Goal: Task Accomplishment & Management: Use online tool/utility

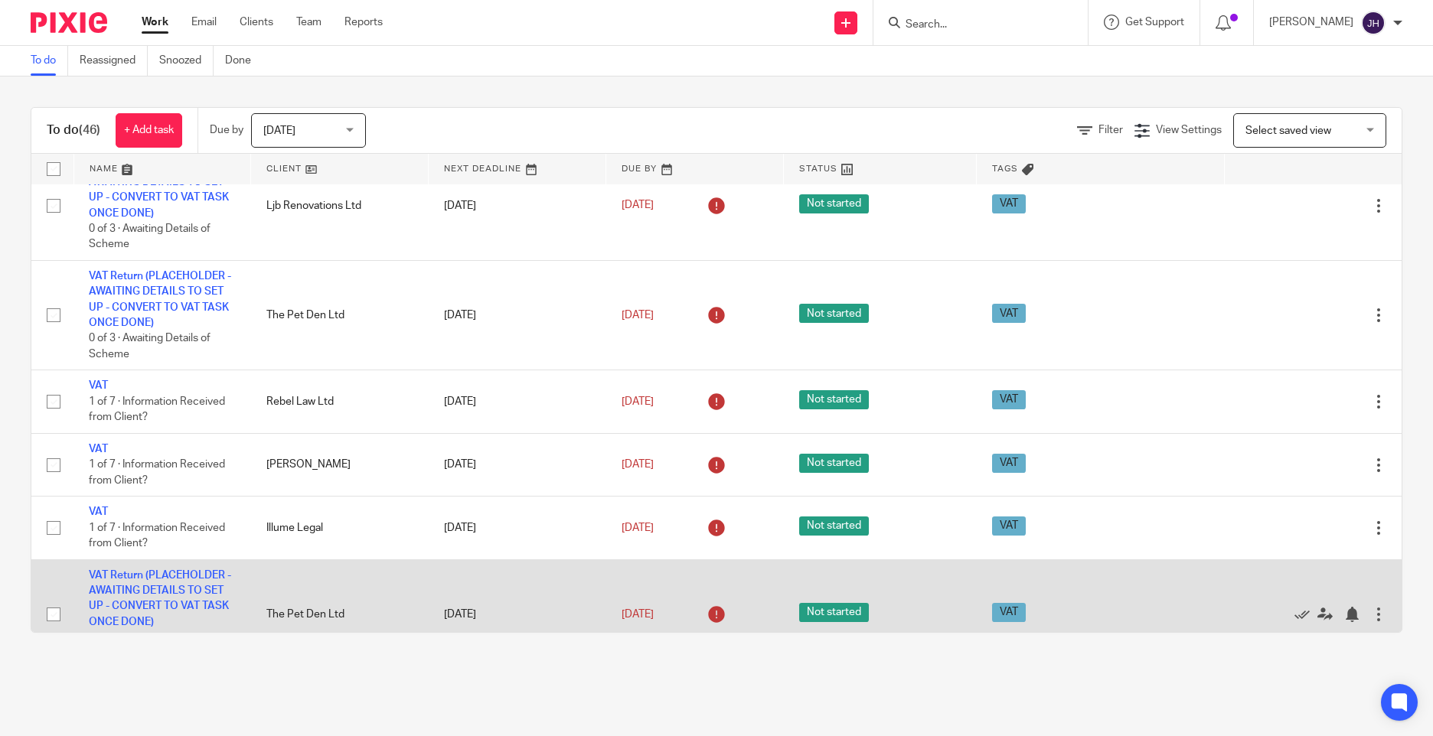
scroll to position [612, 0]
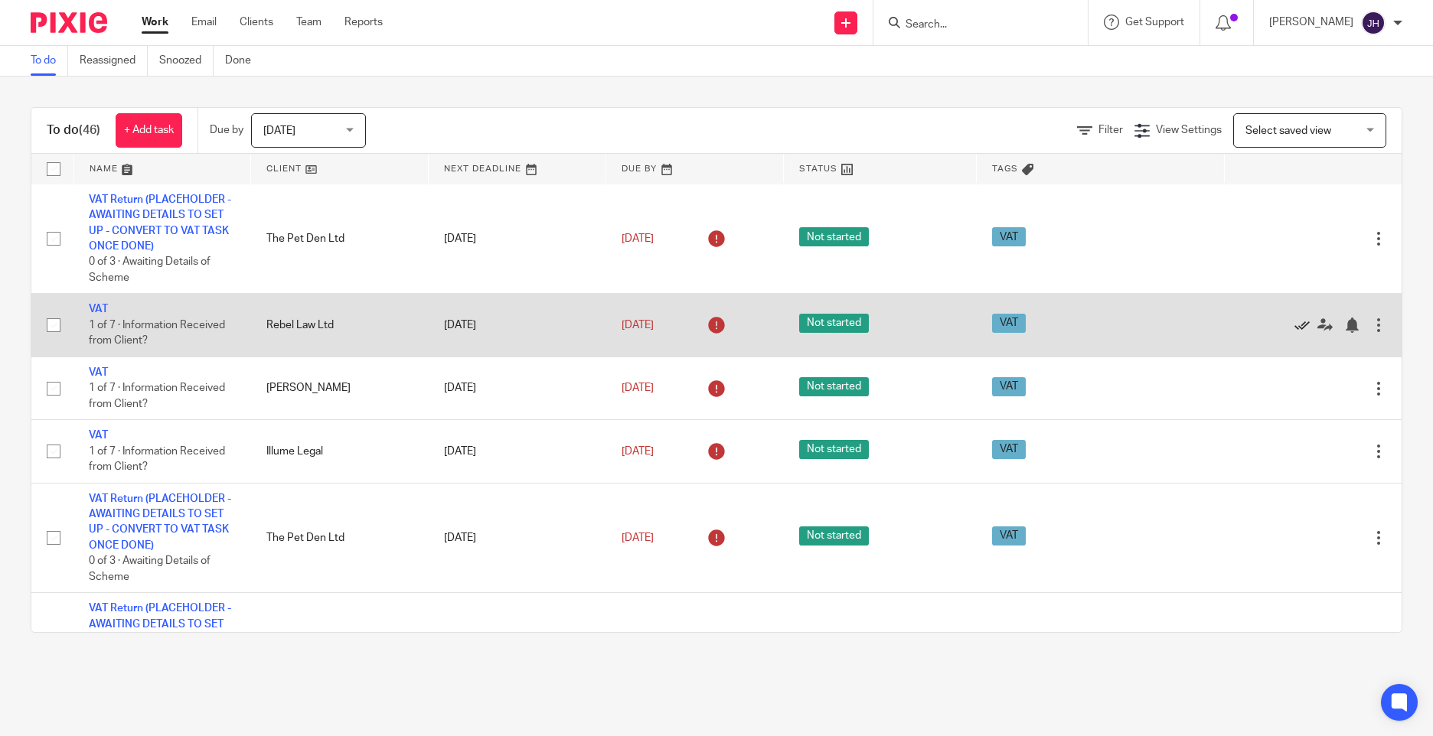
click at [1295, 326] on icon at bounding box center [1302, 325] width 15 height 15
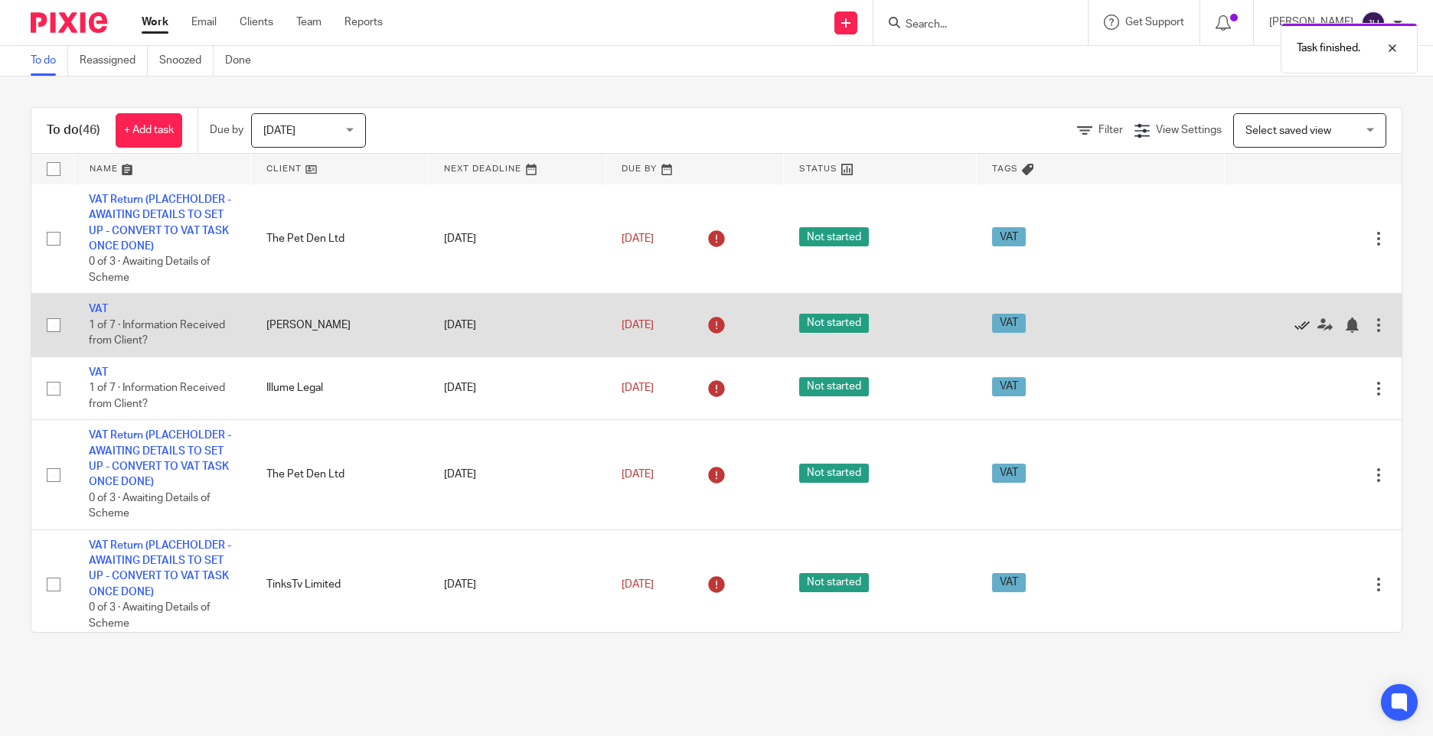
click at [1295, 322] on icon at bounding box center [1302, 325] width 15 height 15
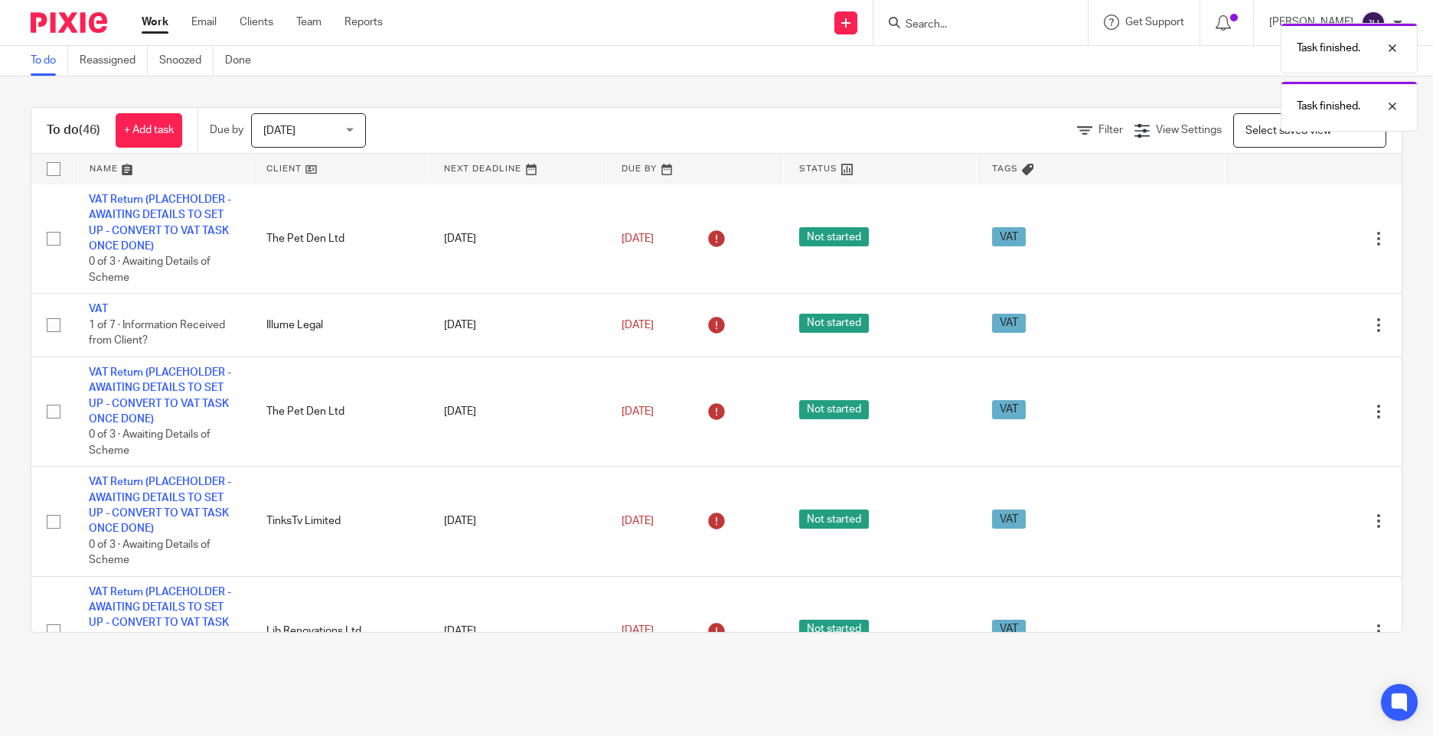
click at [1295, 322] on icon at bounding box center [1302, 325] width 15 height 15
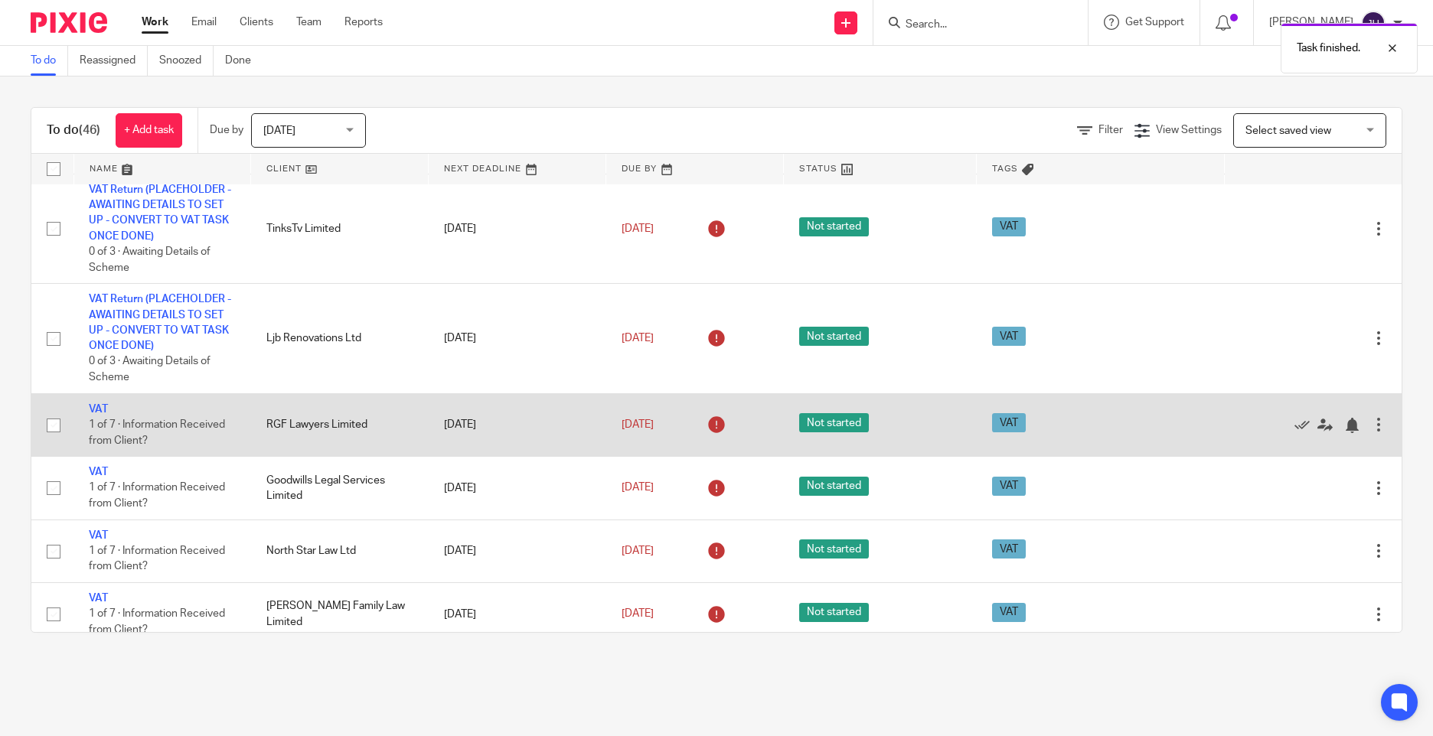
scroll to position [919, 0]
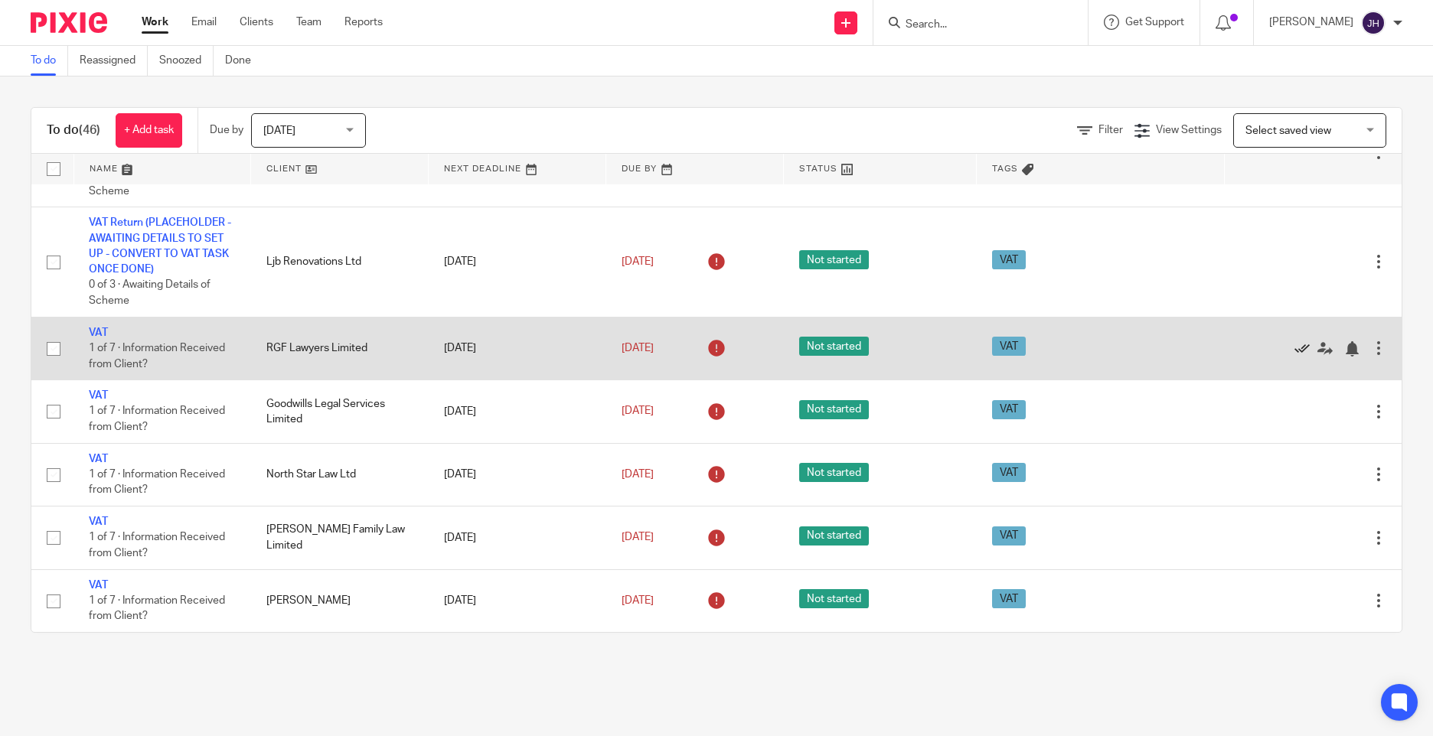
click at [1295, 344] on icon at bounding box center [1302, 348] width 15 height 15
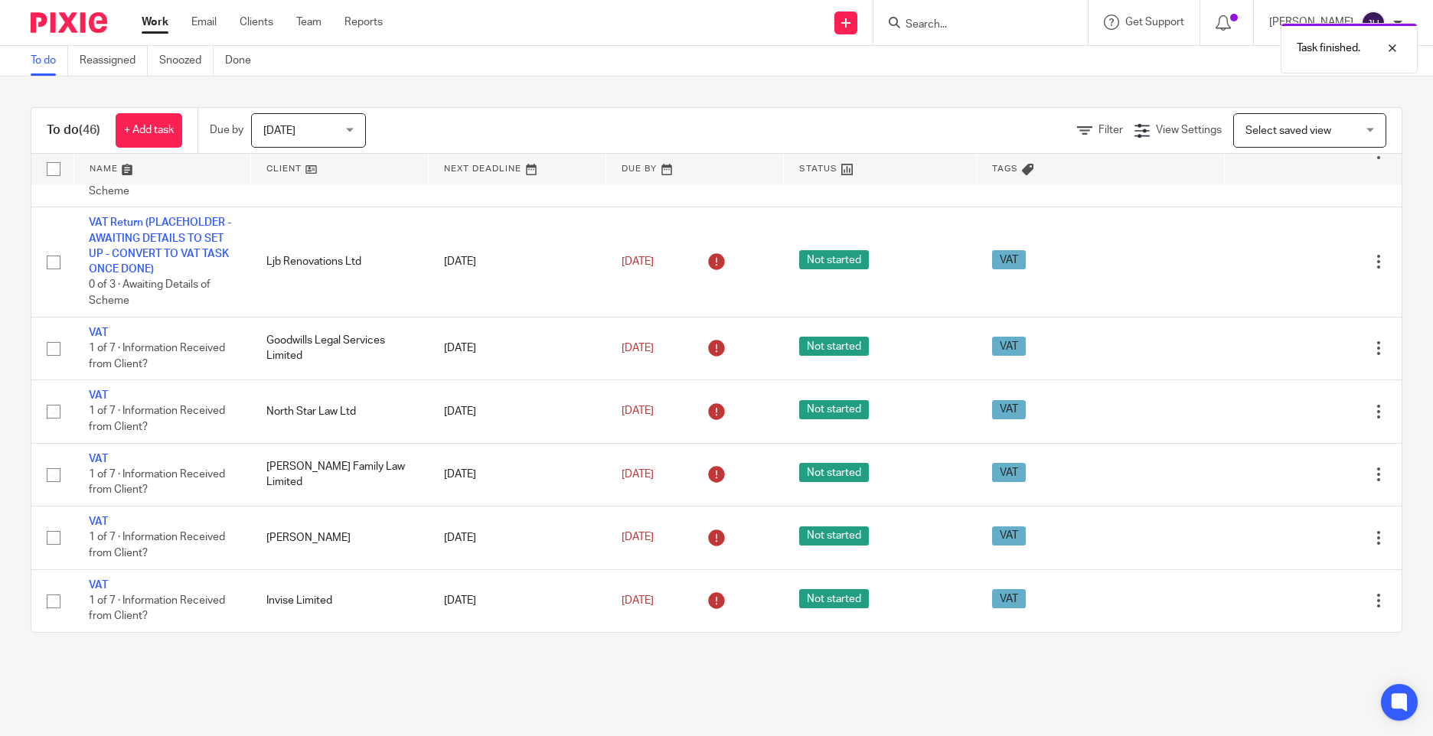
click at [1295, 344] on icon at bounding box center [1302, 348] width 15 height 15
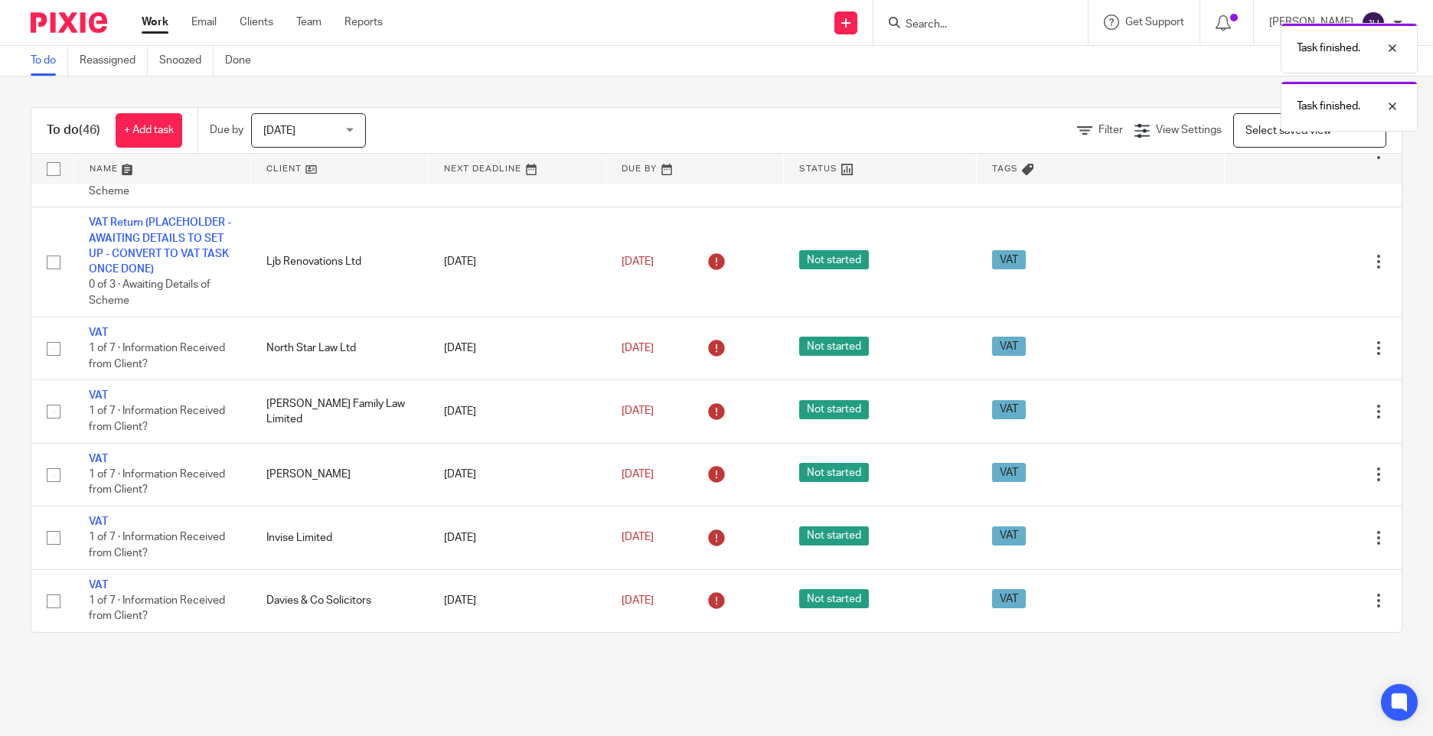
click at [1295, 344] on icon at bounding box center [1302, 348] width 15 height 15
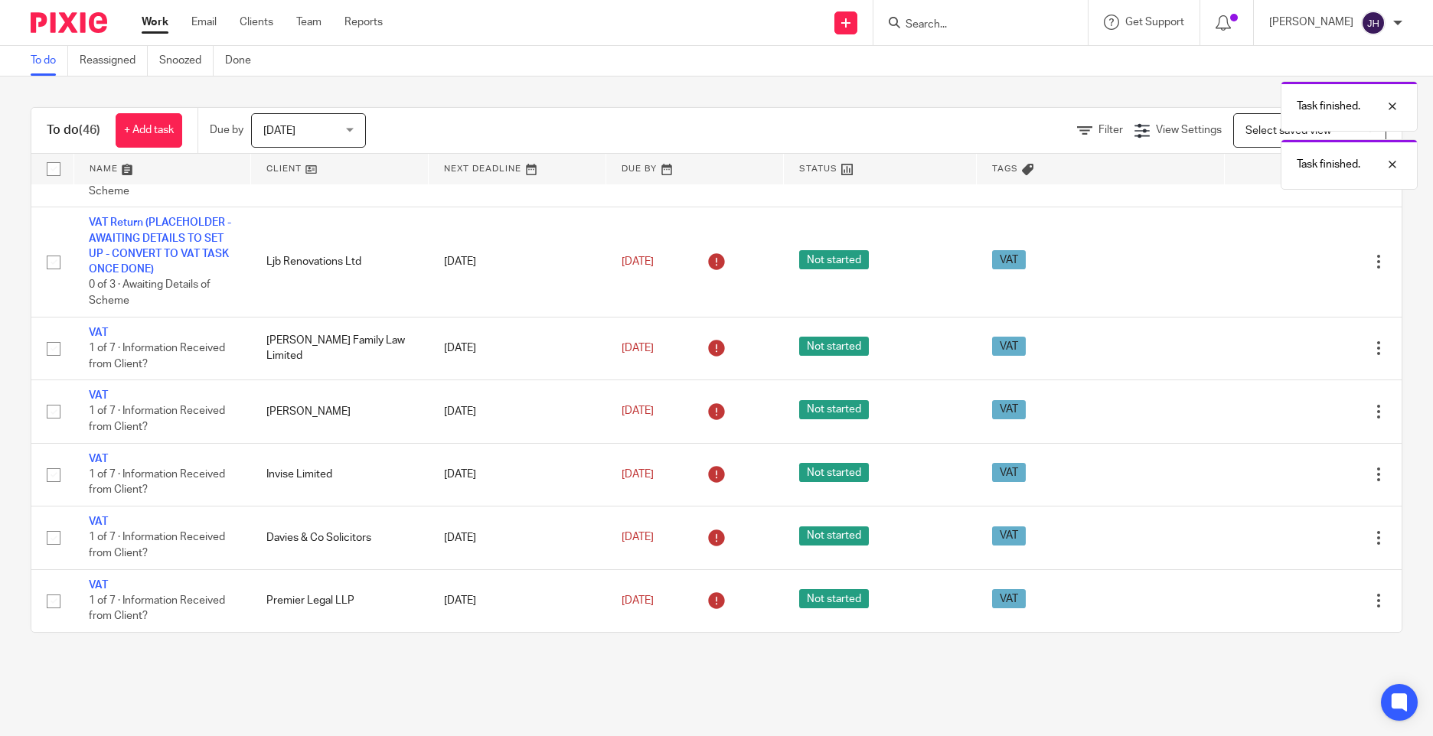
click at [1295, 344] on icon at bounding box center [1302, 348] width 15 height 15
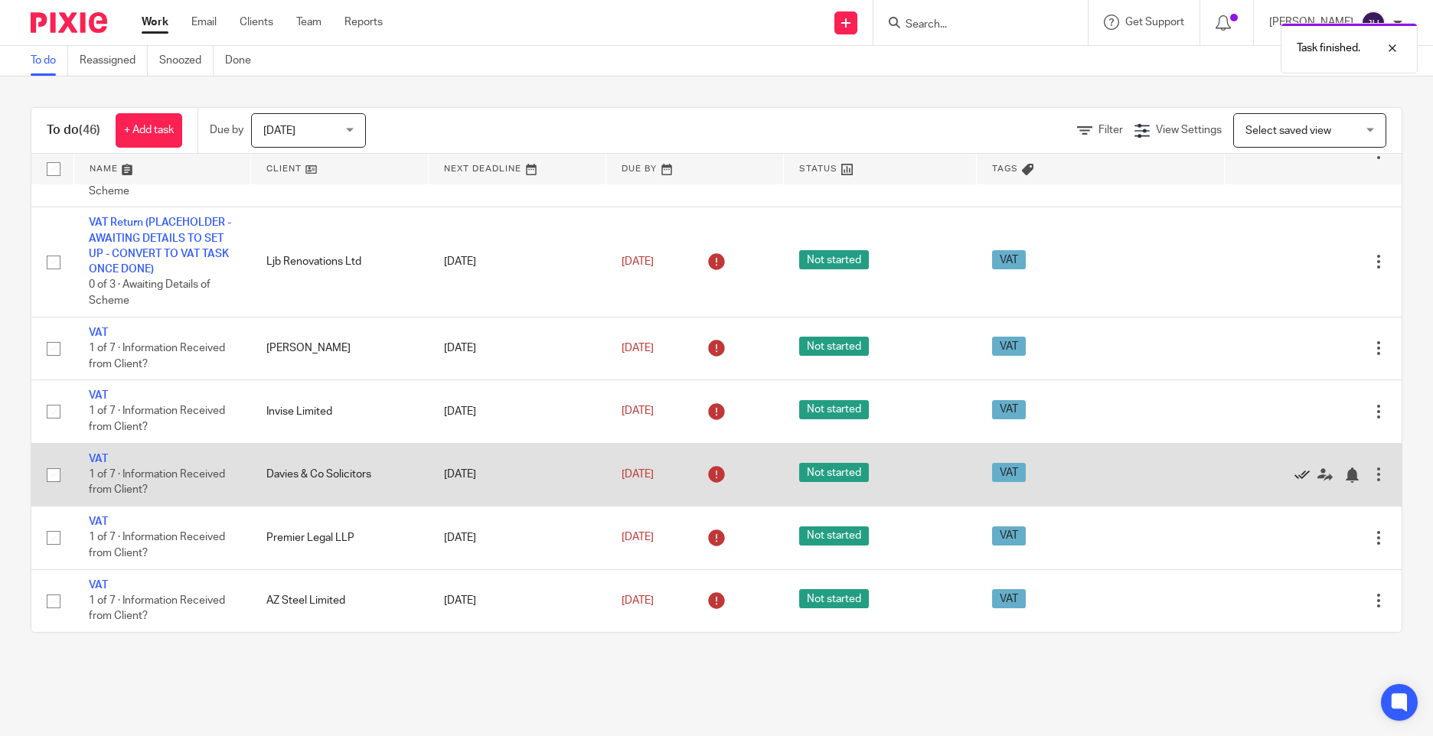
click at [1295, 473] on icon at bounding box center [1302, 475] width 15 height 15
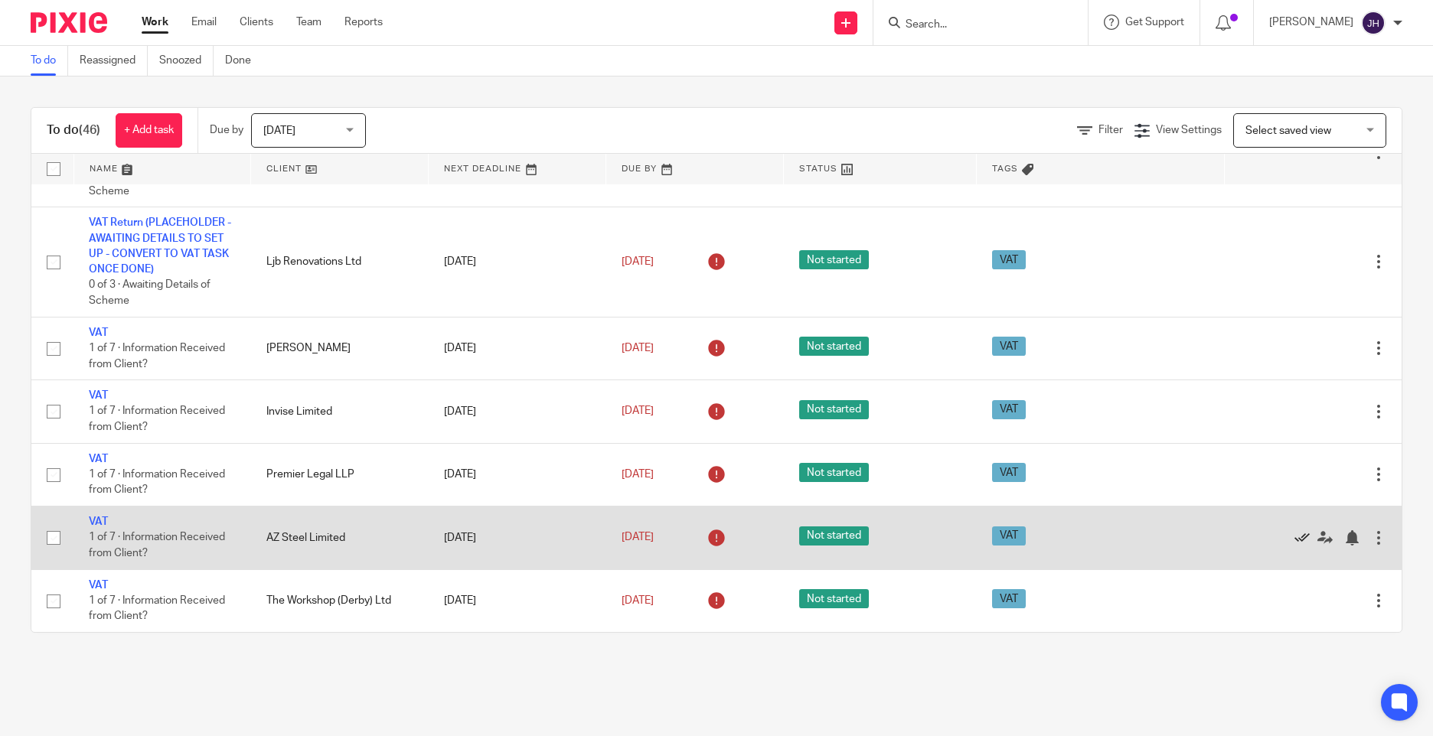
click at [1295, 531] on icon at bounding box center [1302, 538] width 15 height 15
click at [1295, 536] on icon at bounding box center [1302, 538] width 15 height 15
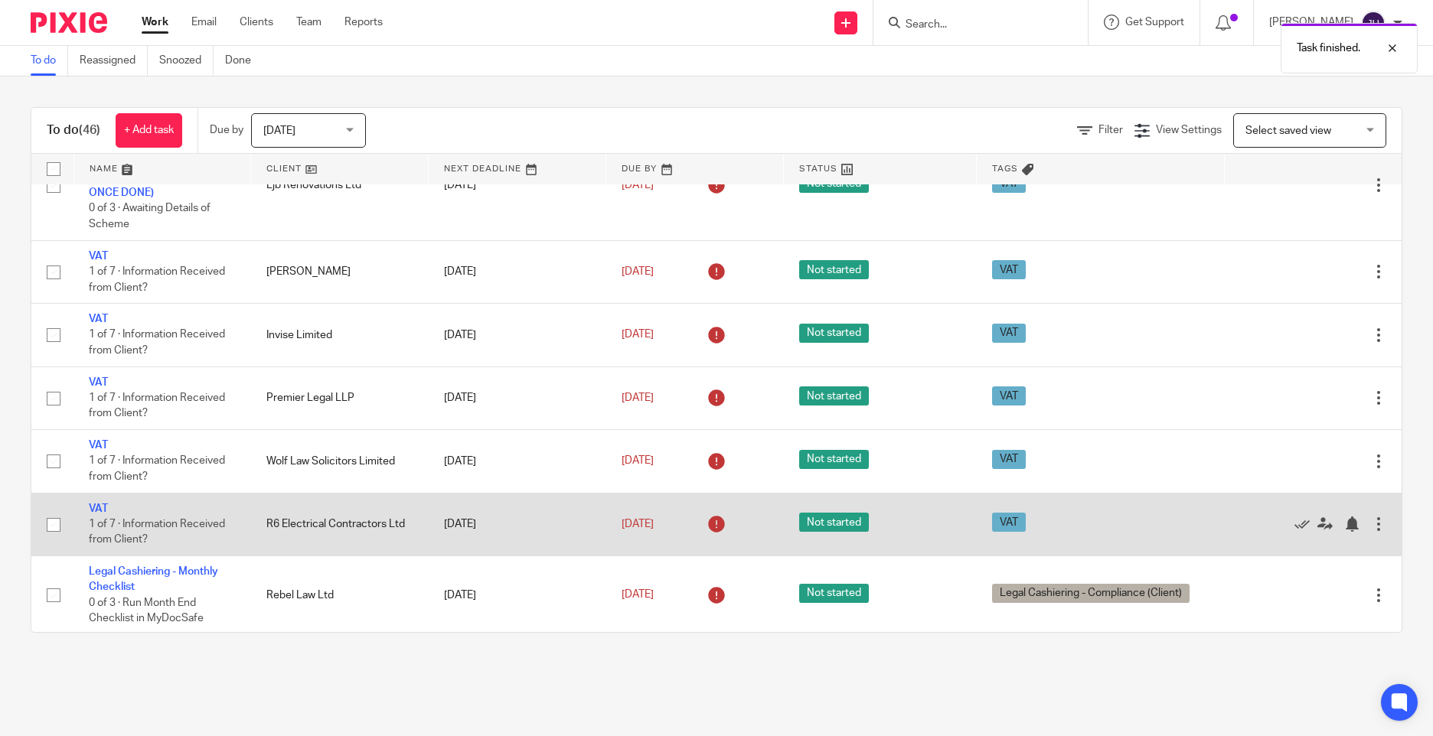
scroll to position [1072, 0]
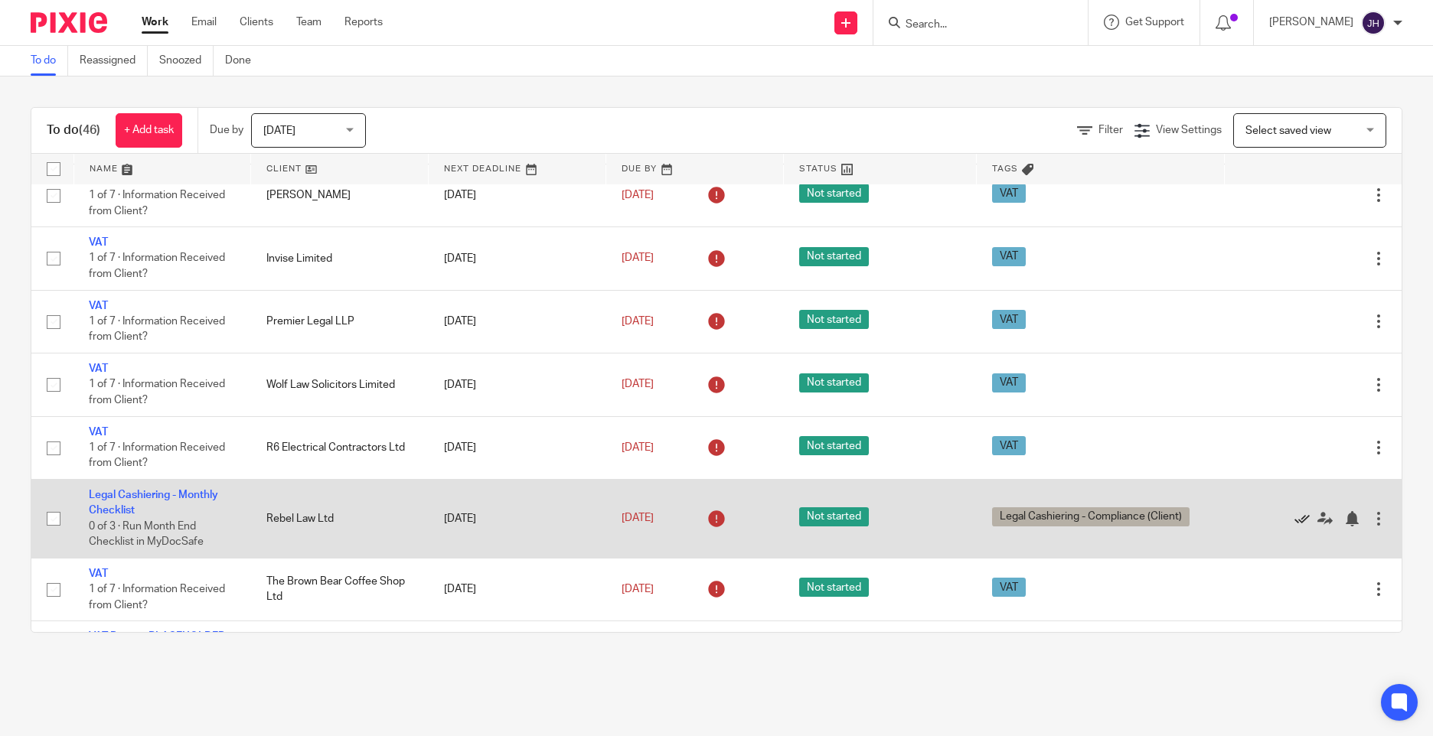
click at [1295, 521] on icon at bounding box center [1302, 518] width 15 height 15
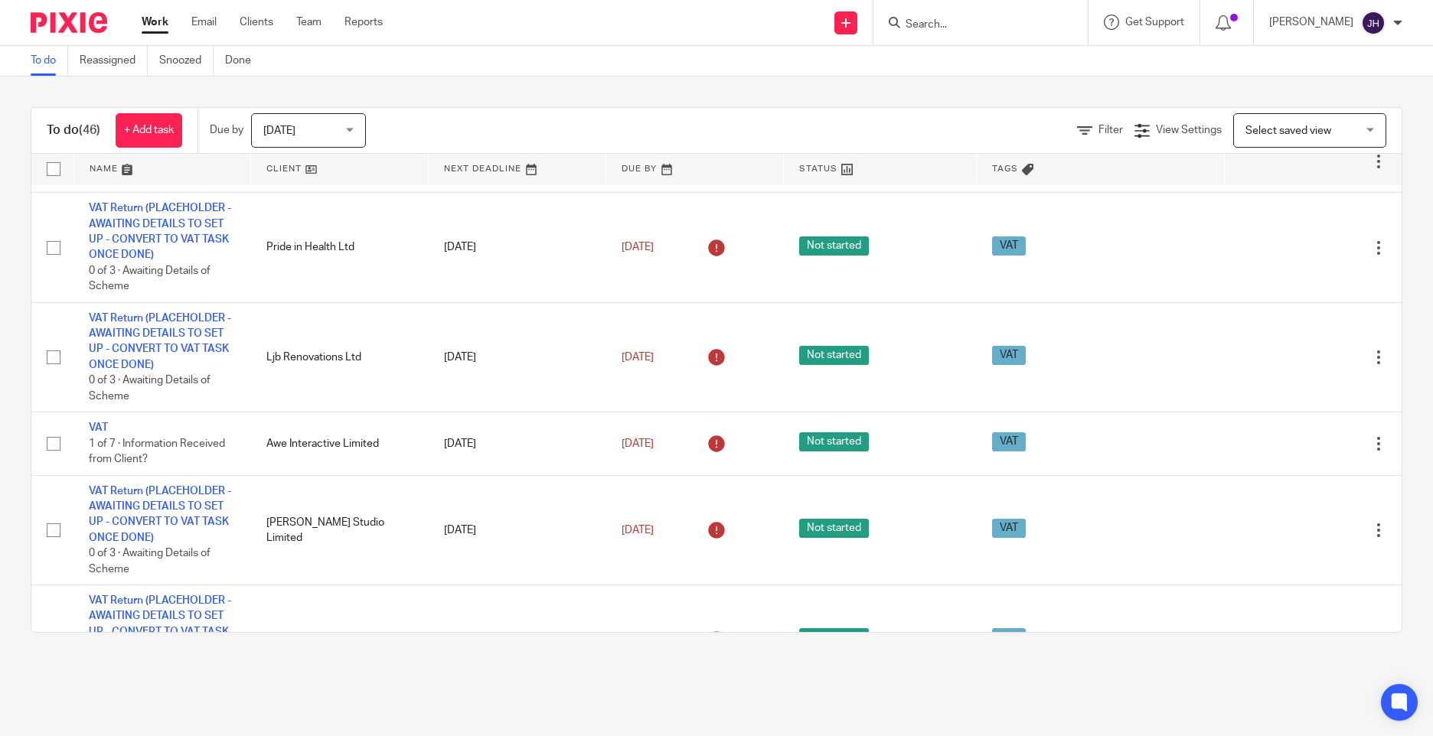
scroll to position [1269, 0]
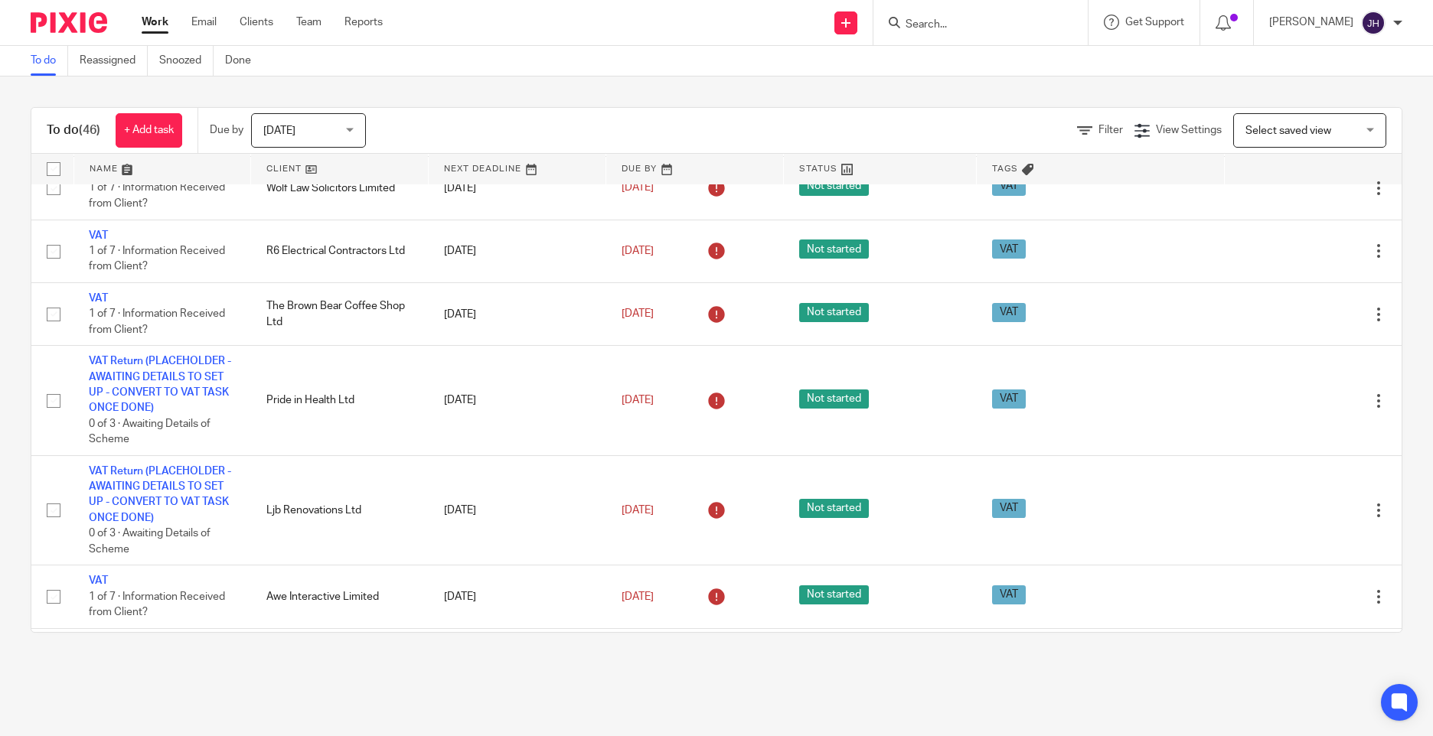
click at [736, 695] on main "To do Reassigned Snoozed Done To do (46) + Add task Due by [DATE] [DATE] [DATE]…" at bounding box center [716, 368] width 1433 height 736
click at [760, 648] on div "To do (46) + Add task Due by [DATE] [DATE] [DATE] [DATE] This week Next week Th…" at bounding box center [716, 370] width 1433 height 587
